Goal: Task Accomplishment & Management: Manage account settings

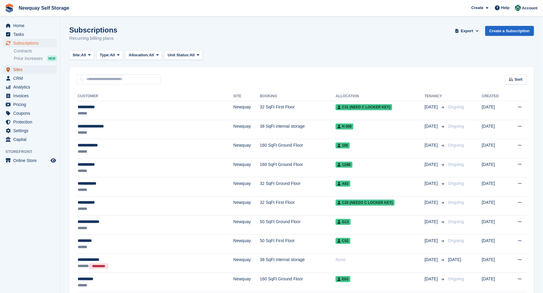
click at [16, 69] on span "Sites" at bounding box center [31, 69] width 36 height 8
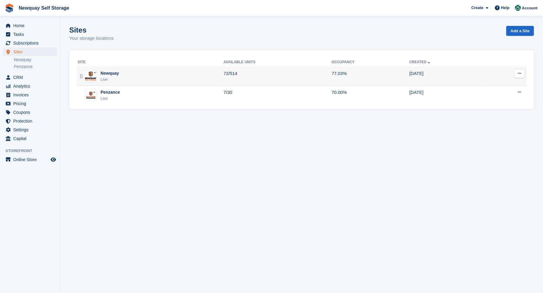
click at [103, 73] on div "Newquay" at bounding box center [110, 73] width 18 height 6
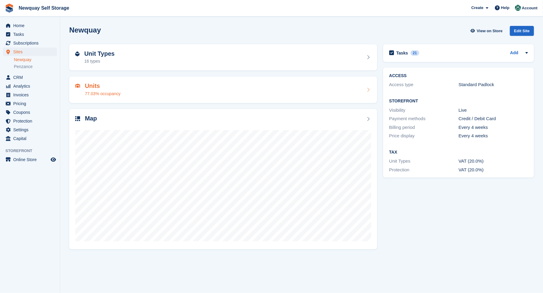
click at [89, 86] on h2 "Units" at bounding box center [103, 85] width 36 height 7
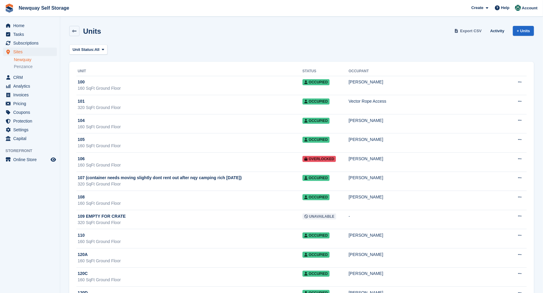
click at [470, 29] on span "Export CSV" at bounding box center [471, 31] width 22 height 6
click at [14, 50] on span "Sites" at bounding box center [31, 52] width 36 height 8
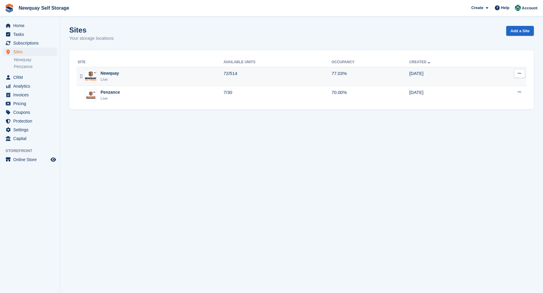
click at [106, 73] on div "Newquay" at bounding box center [110, 73] width 18 height 6
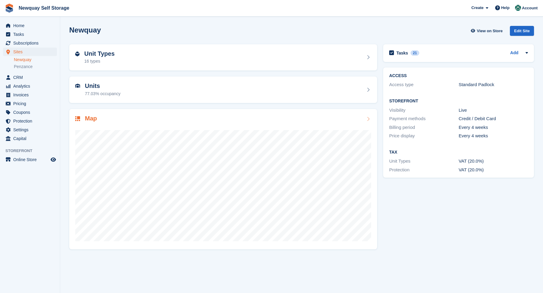
click at [88, 118] on h2 "Map" at bounding box center [91, 118] width 12 height 7
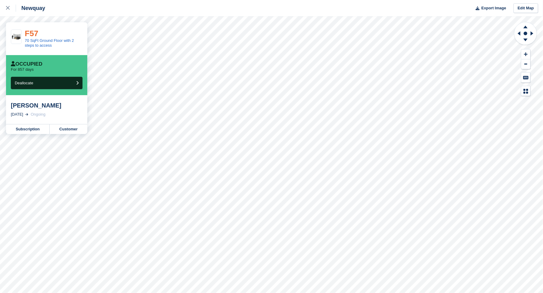
click at [30, 35] on link "F57" at bounding box center [32, 33] width 14 height 9
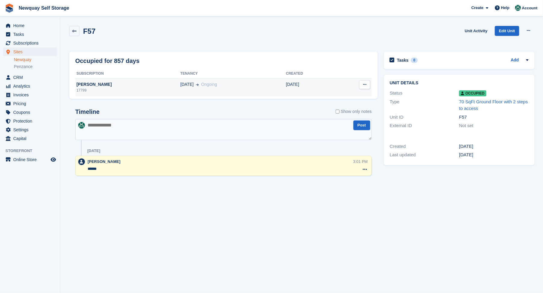
click at [96, 85] on div "[PERSON_NAME]" at bounding box center [127, 84] width 105 height 6
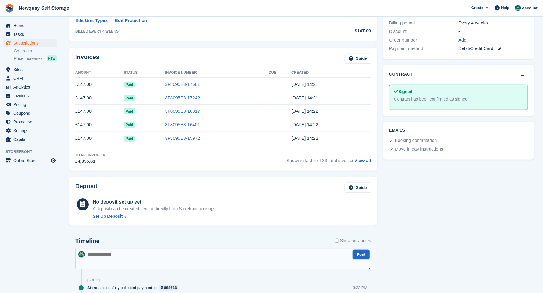
scroll to position [167, 0]
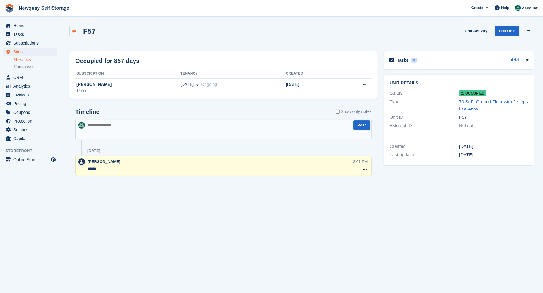
click at [74, 31] on icon at bounding box center [74, 31] width 5 height 5
click at [16, 50] on span "Sites" at bounding box center [31, 52] width 36 height 8
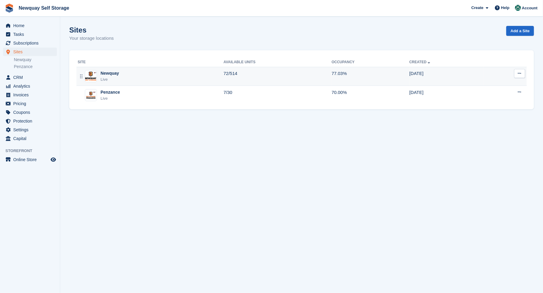
click at [111, 74] on div "Newquay" at bounding box center [110, 73] width 18 height 6
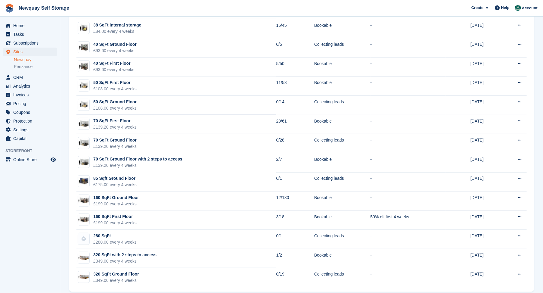
scroll to position [88, 0]
